Goal: Task Accomplishment & Management: Manage account settings

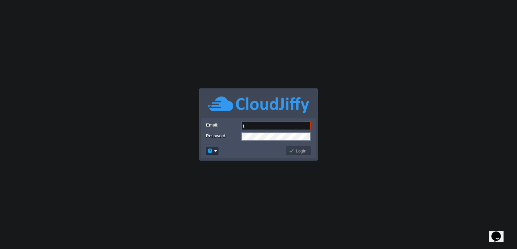
type input "[DOMAIN_NAME][EMAIL_ADDRESS][DOMAIN_NAME]"
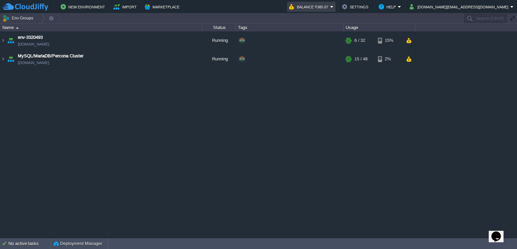
click at [334, 6] on em "Balance ₹385.07" at bounding box center [311, 7] width 44 height 8
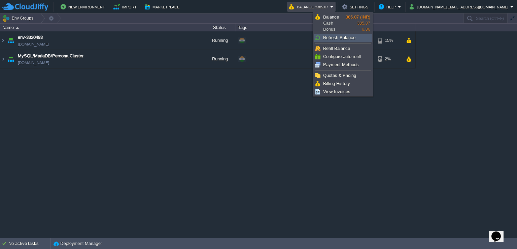
click at [344, 37] on span "Refresh Balance" at bounding box center [339, 37] width 32 height 5
click at [342, 83] on span "Billing History" at bounding box center [336, 83] width 27 height 5
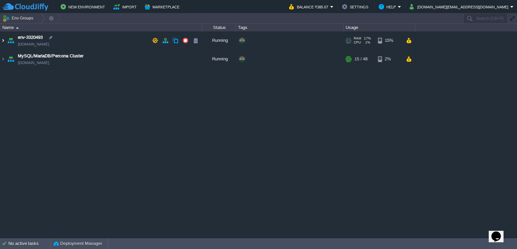
click at [2, 39] on img at bounding box center [2, 40] width 5 height 18
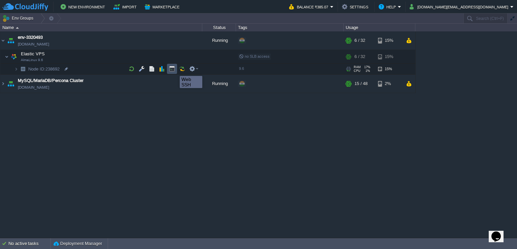
click at [175, 70] on button "button" at bounding box center [172, 69] width 6 height 6
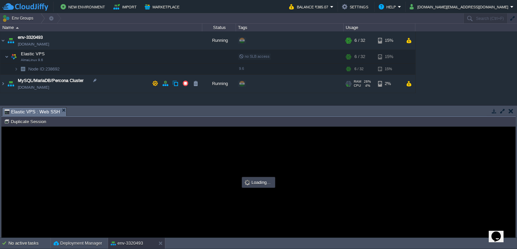
click at [501, 110] on button "button" at bounding box center [503, 111] width 6 height 6
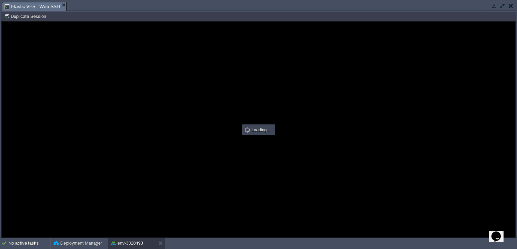
type input "#000000"
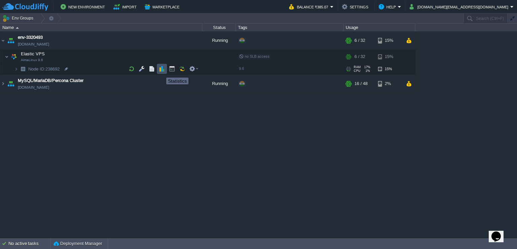
click at [161, 71] on button "button" at bounding box center [162, 69] width 6 height 6
click at [334, 5] on em "Balance ₹385.07" at bounding box center [311, 7] width 44 height 8
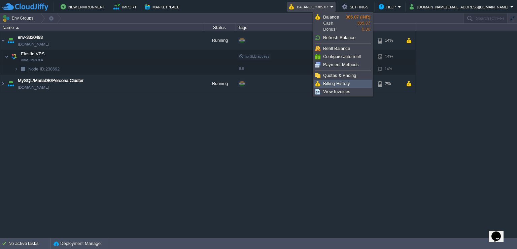
click at [333, 80] on link "Billing History" at bounding box center [343, 83] width 58 height 7
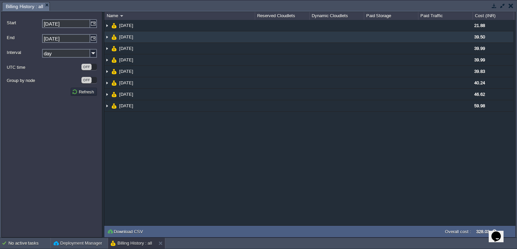
click at [106, 37] on img at bounding box center [106, 36] width 5 height 11
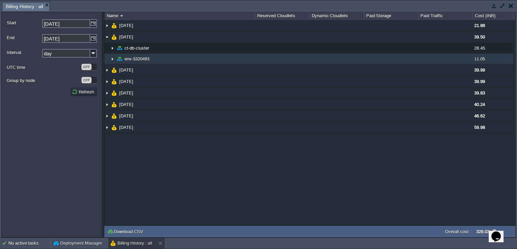
click at [112, 59] on img at bounding box center [112, 59] width 5 height 10
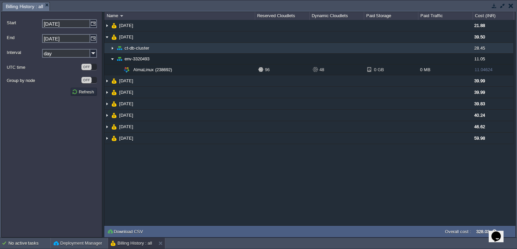
click at [113, 47] on img at bounding box center [112, 48] width 5 height 10
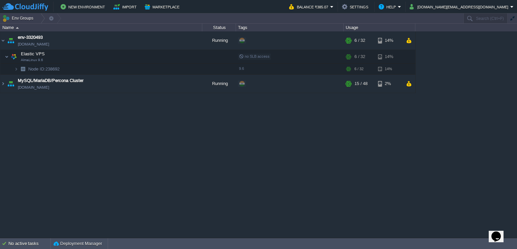
click at [78, 147] on div "env-3320493 [DOMAIN_NAME] Running + Add to Env Group RAM 17% CPU 1% 6 / 32 14% …" at bounding box center [258, 134] width 517 height 206
